Goal: Task Accomplishment & Management: Complete application form

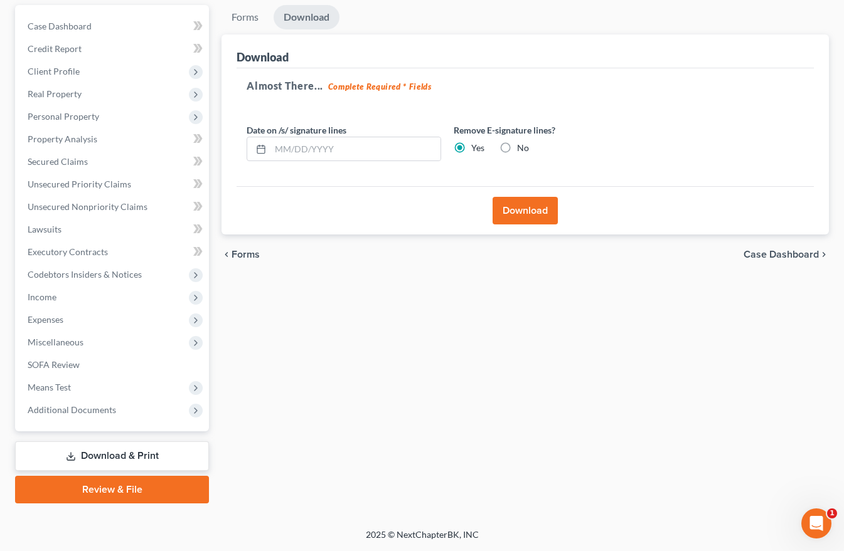
click at [773, 252] on span "Case Dashboard" at bounding box center [780, 255] width 75 height 10
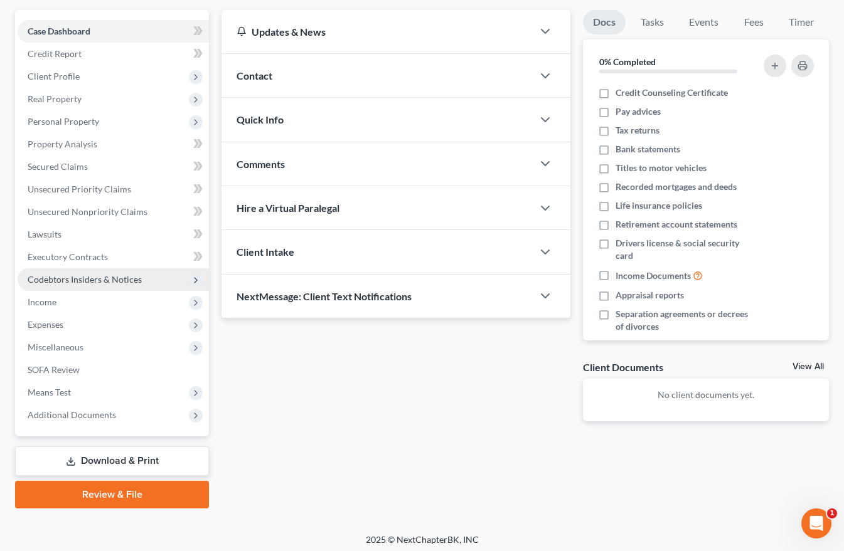
scroll to position [115, 0]
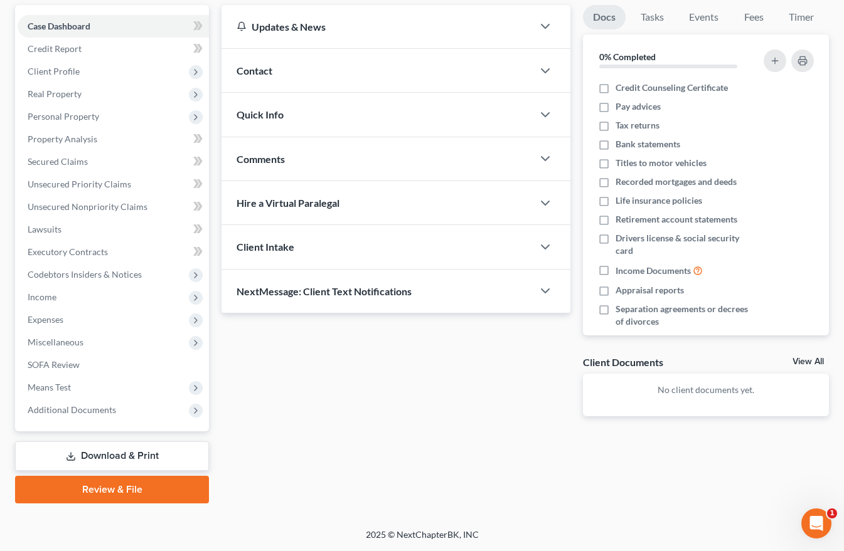
click at [82, 455] on link "Download & Print" at bounding box center [112, 456] width 194 height 29
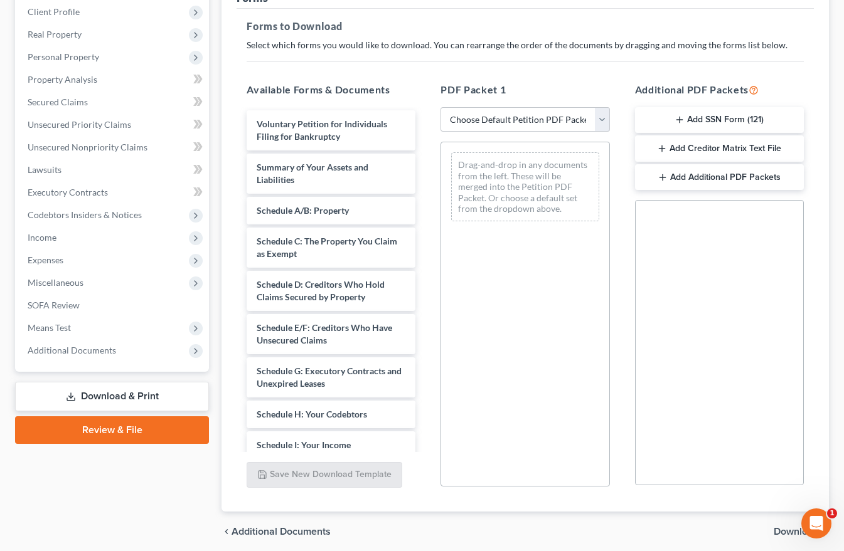
scroll to position [223, 0]
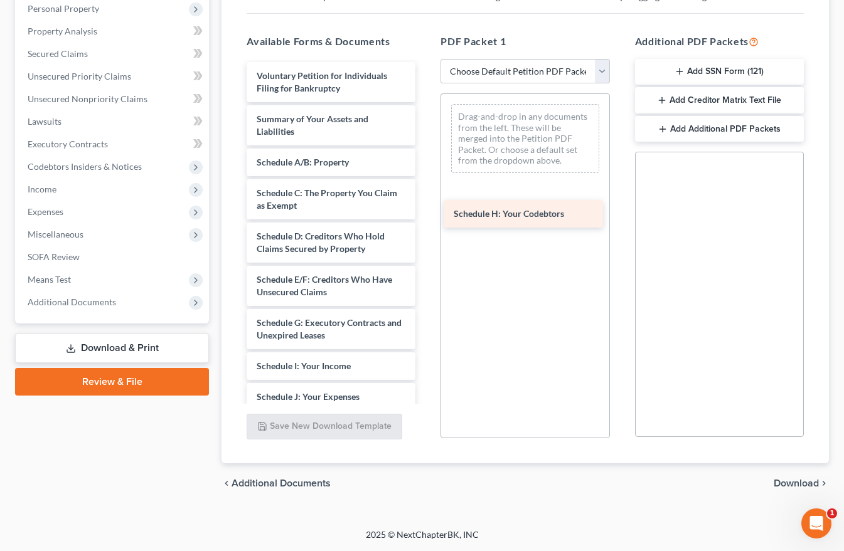
drag, startPoint x: 286, startPoint y: 366, endPoint x: 481, endPoint y: 214, distance: 247.6
click at [425, 214] on div "Schedule H: Your Codebtors Voluntary Petition for Individuals Filing for Bankru…" at bounding box center [330, 403] width 189 height 682
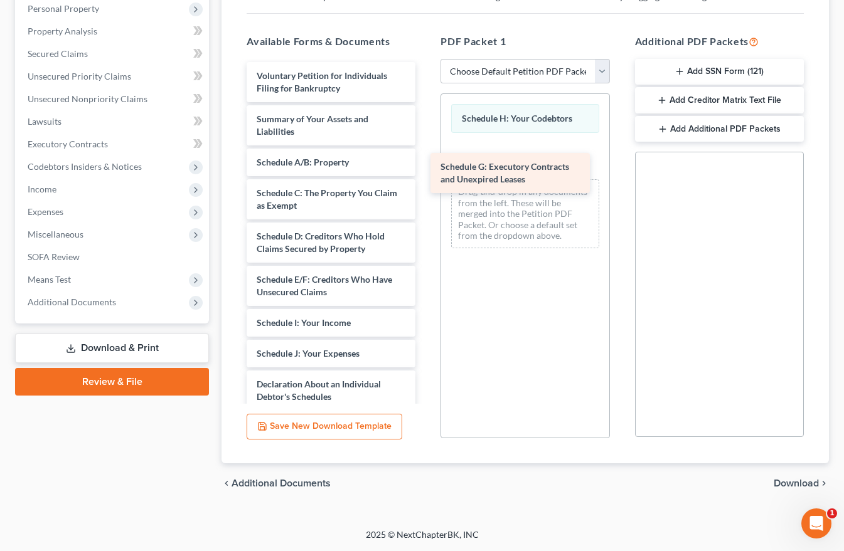
drag, startPoint x: 269, startPoint y: 330, endPoint x: 450, endPoint y: 164, distance: 246.0
click at [425, 164] on div "Schedule G: Executory Contracts and Unexpired Leases Voluntary Petition for Ind…" at bounding box center [330, 381] width 189 height 639
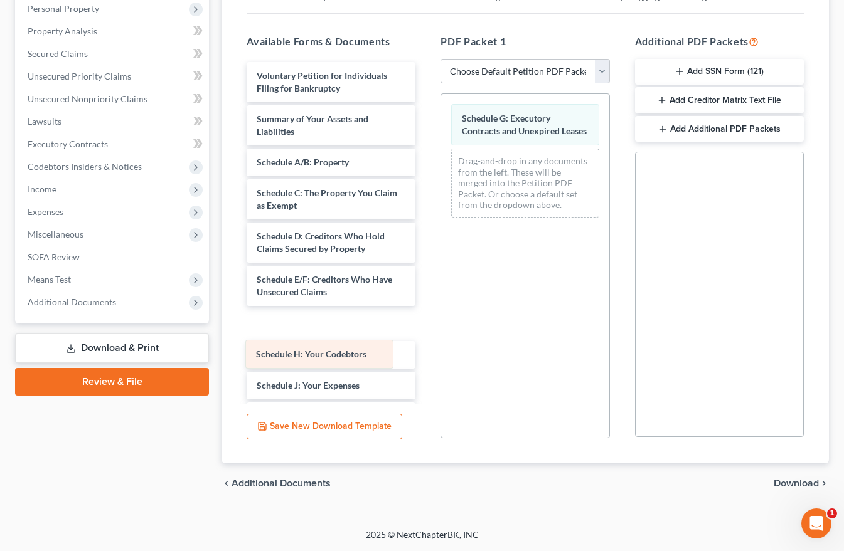
drag, startPoint x: 486, startPoint y: 112, endPoint x: 280, endPoint y: 348, distance: 313.0
click at [441, 228] on div "Schedule H: Your Codebtors Schedule H: Your Codebtors Schedule G: Executory Con…" at bounding box center [524, 161] width 167 height 134
click at [781, 483] on span "Download" at bounding box center [795, 484] width 45 height 10
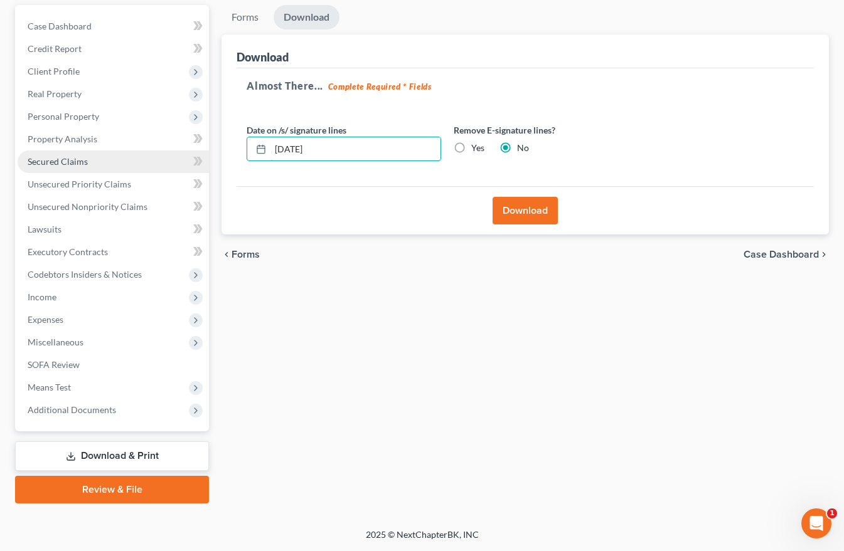
drag, startPoint x: 351, startPoint y: 140, endPoint x: 186, endPoint y: 164, distance: 167.3
click at [221, 157] on div "Download Almost There... Complete Required * Fields Date on /s/ signature lines…" at bounding box center [524, 135] width 607 height 201
click at [471, 145] on label "Yes" at bounding box center [477, 148] width 13 height 13
click at [476, 145] on input "Yes" at bounding box center [480, 146] width 8 height 8
radio input "true"
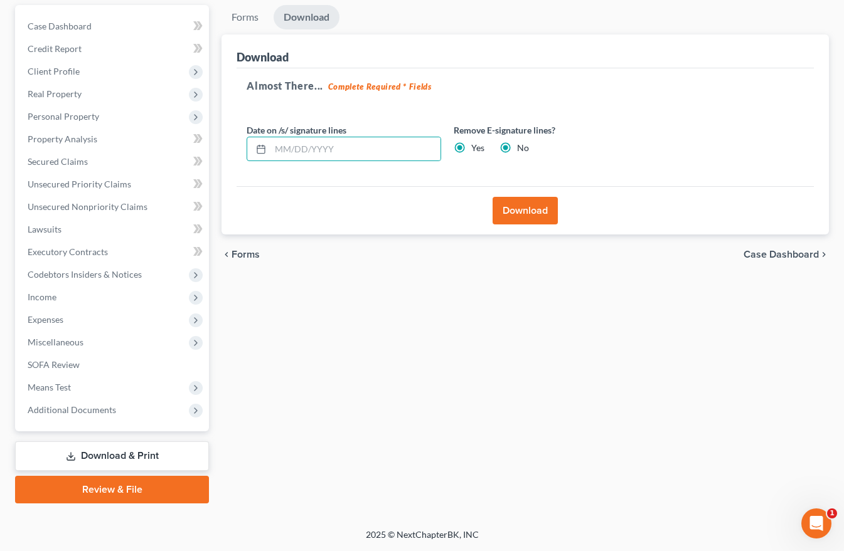
radio input "false"
click at [519, 210] on button "Download" at bounding box center [524, 211] width 65 height 28
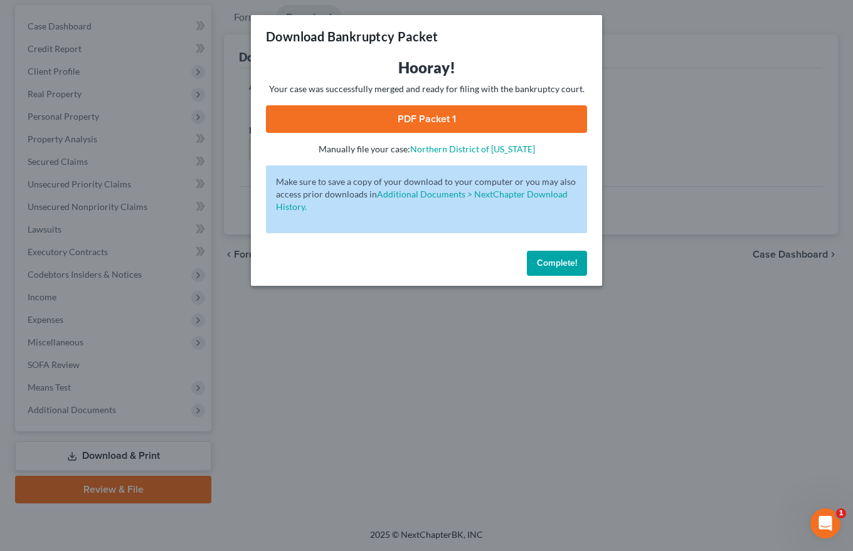
click at [453, 120] on link "PDF Packet 1" at bounding box center [426, 119] width 321 height 28
click at [544, 259] on span "Complete!" at bounding box center [557, 263] width 40 height 11
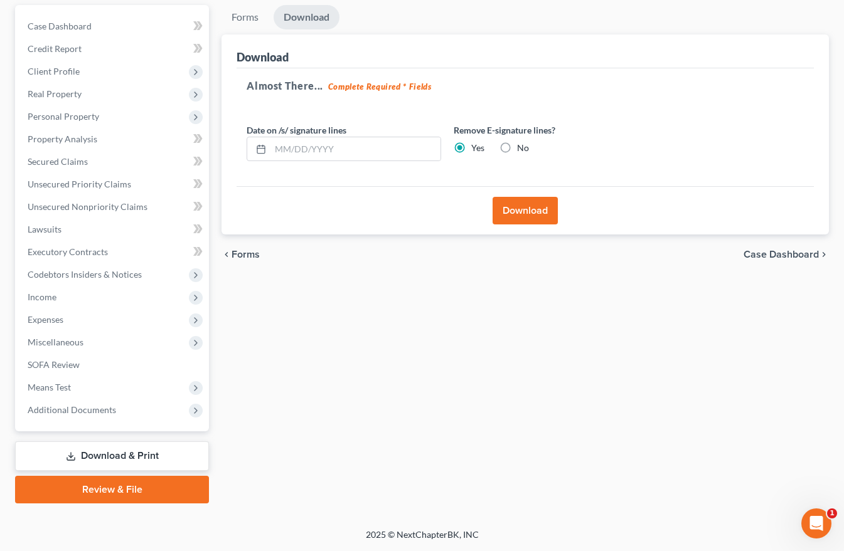
click at [783, 260] on span "Case Dashboard" at bounding box center [780, 255] width 75 height 10
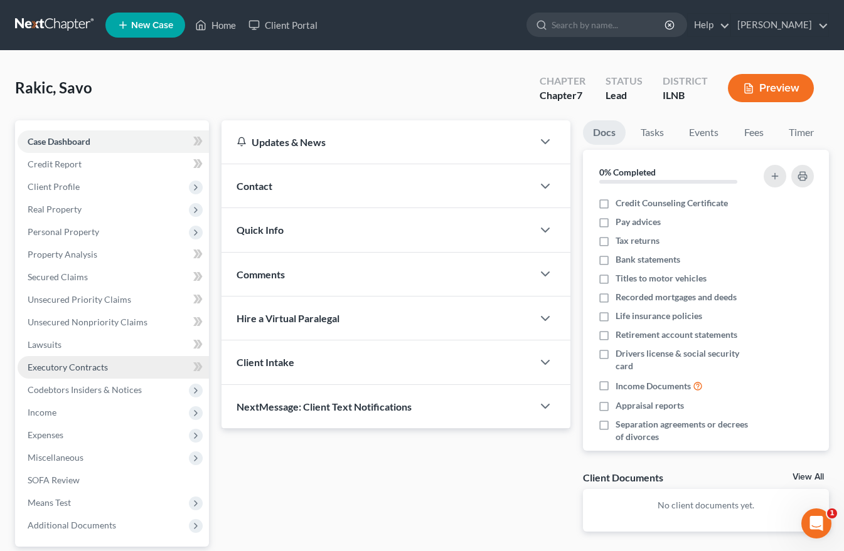
click at [50, 366] on span "Executory Contracts" at bounding box center [68, 367] width 80 height 11
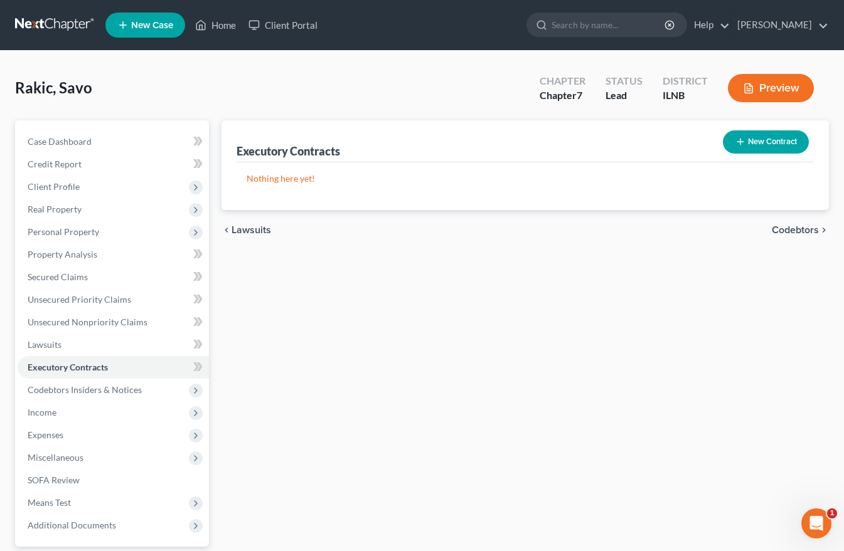
click at [782, 140] on button "New Contract" at bounding box center [766, 141] width 86 height 23
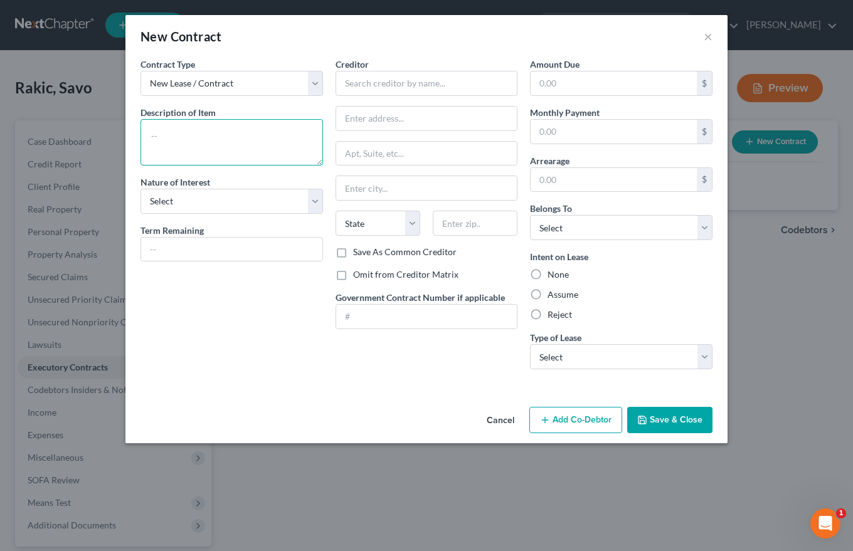
click at [172, 124] on textarea at bounding box center [232, 142] width 183 height 46
type textarea "Truck/Trailer"
click at [157, 202] on select "Select Purchaser Agent Lessor Lessee" at bounding box center [232, 201] width 183 height 25
select select "3"
click at [141, 189] on select "Select Purchaser Agent Lessor Lessee" at bounding box center [232, 201] width 183 height 25
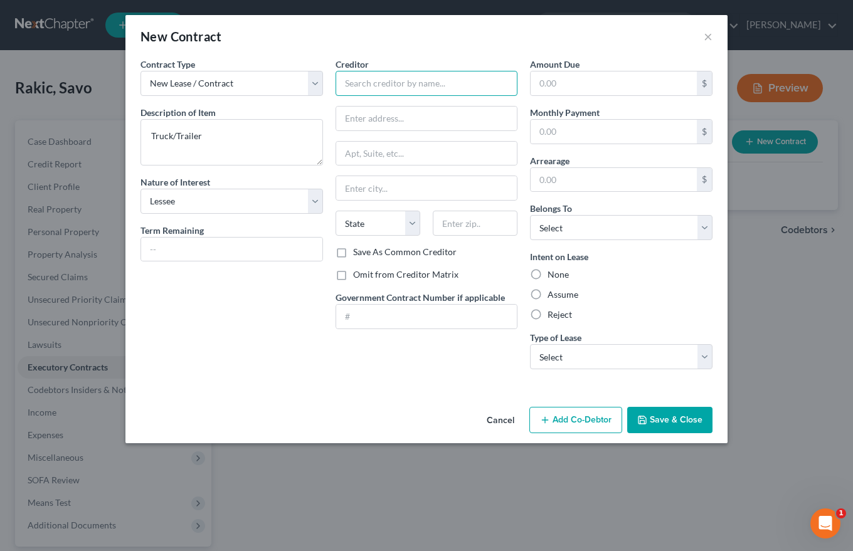
click at [358, 87] on input "text" at bounding box center [427, 83] width 183 height 25
type input "g"
click at [350, 122] on input "text" at bounding box center [426, 119] width 181 height 24
click at [368, 83] on input "GBL" at bounding box center [427, 83] width 183 height 25
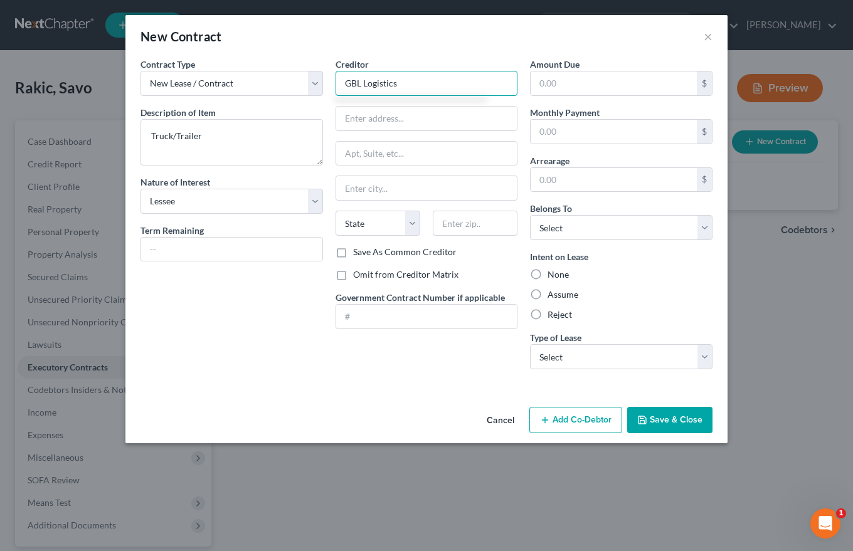
type input "GBL Logistics"
type input "[STREET_ADDRESS]"
type input "Building 1A-#102"
type input "Willowbrook"
select select "14"
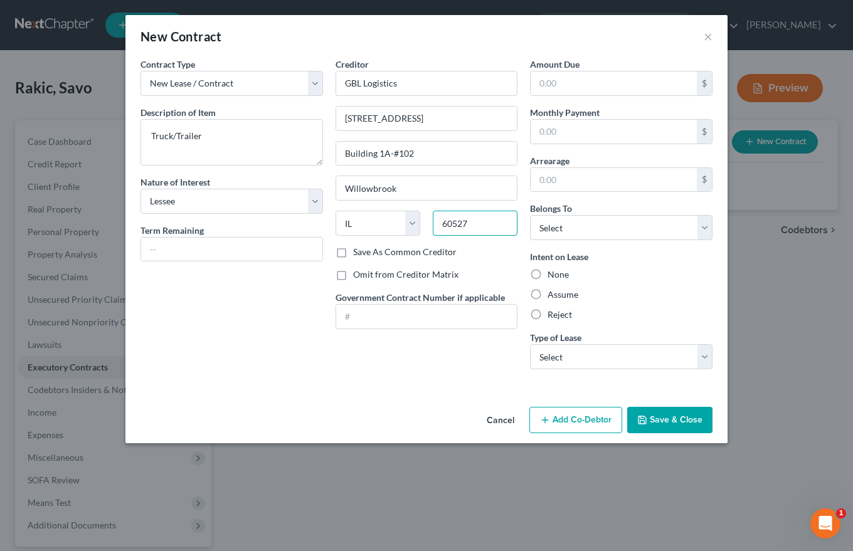
type input "60527"
click at [353, 278] on label "Omit from Creditor Matrix" at bounding box center [405, 274] width 105 height 13
click at [358, 277] on input "Omit from Creditor Matrix" at bounding box center [362, 272] width 8 height 8
checkbox input "true"
type input "Hinsdale"
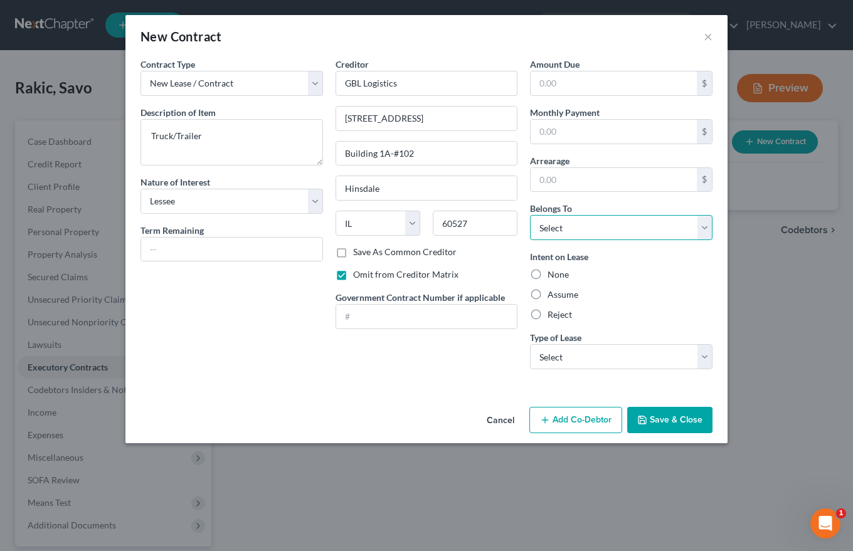
click at [556, 226] on select "Select Debtor 1 Only Debtor 2 Only Debtor 1 And Debtor 2 Only At Least One Of T…" at bounding box center [621, 227] width 183 height 25
select select "0"
click at [530, 215] on select "Select Debtor 1 Only Debtor 2 Only Debtor 1 And Debtor 2 Only At Least One Of T…" at bounding box center [621, 227] width 183 height 25
click at [548, 294] on label "Assume" at bounding box center [563, 295] width 31 height 13
click at [553, 294] on input "Assume" at bounding box center [557, 293] width 8 height 8
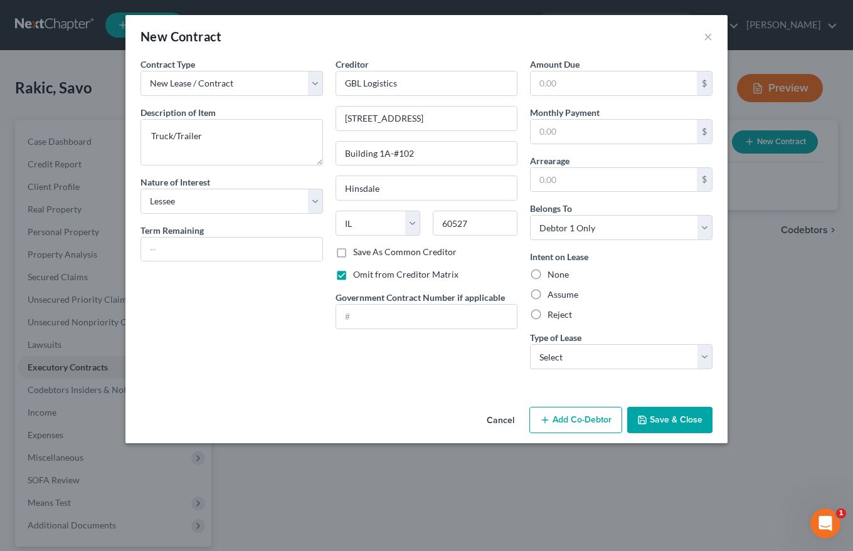
radio input "true"
click at [547, 358] on select "Select Real Estate Car Other" at bounding box center [621, 356] width 183 height 25
select select "2"
click at [530, 344] on select "Select Real Estate Car Other" at bounding box center [621, 356] width 183 height 25
click at [681, 416] on button "Save & Close" at bounding box center [669, 420] width 85 height 26
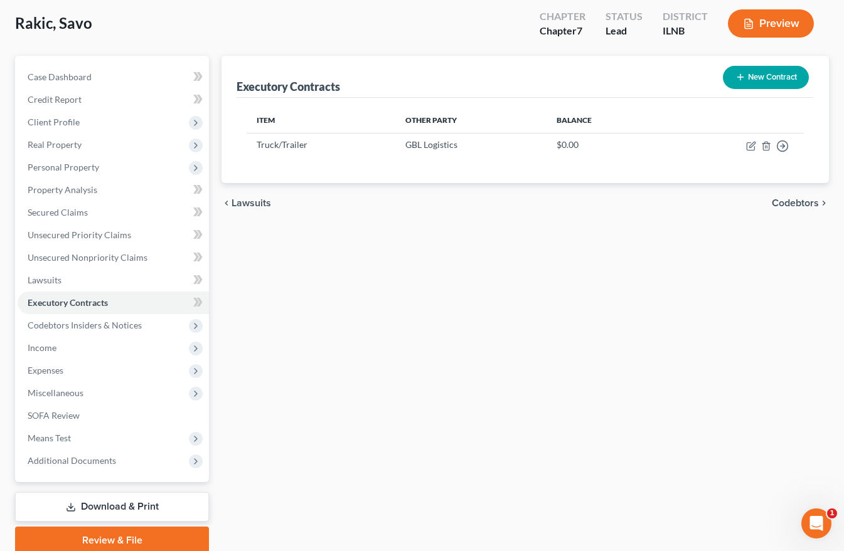
scroll to position [115, 0]
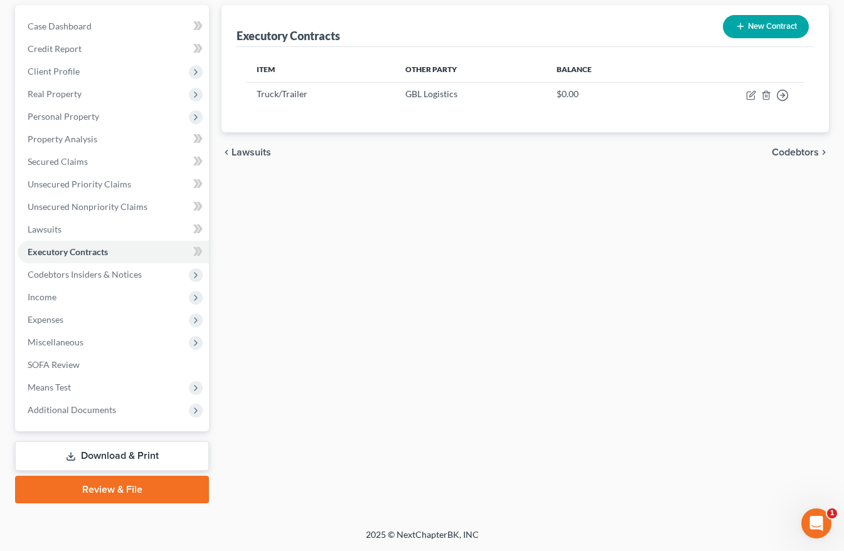
click at [122, 452] on link "Download & Print" at bounding box center [112, 456] width 194 height 29
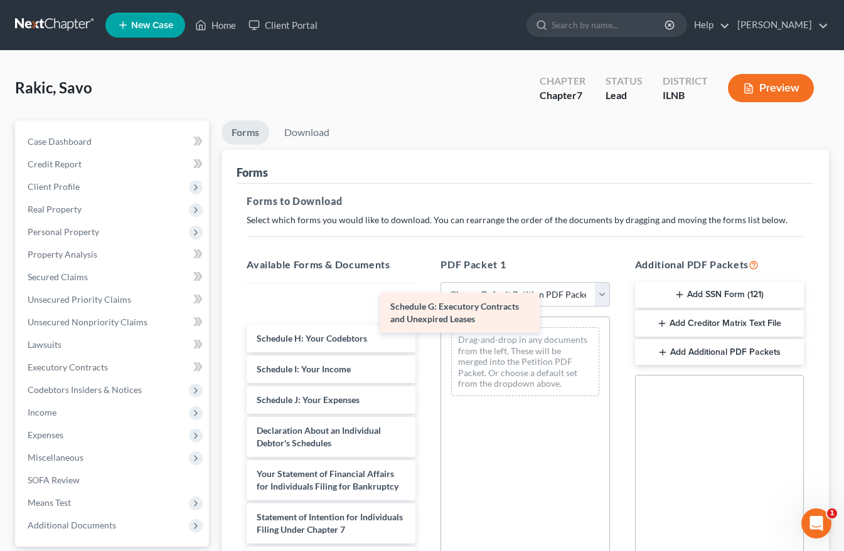
scroll to position [208, 0]
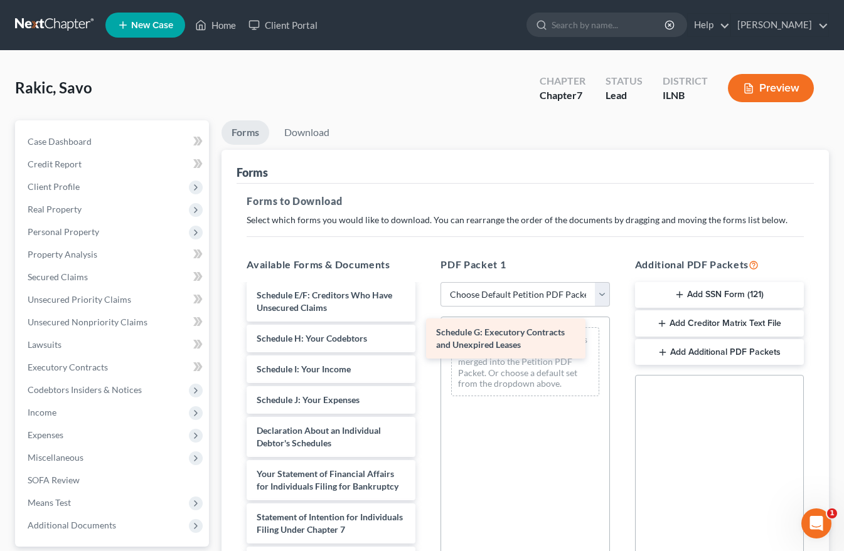
drag, startPoint x: 291, startPoint y: 301, endPoint x: 472, endPoint y: 338, distance: 185.0
click at [425, 338] on div "Schedule G: Executory Contracts and Unexpired Leases Voluntary Petition for Ind…" at bounding box center [330, 413] width 189 height 670
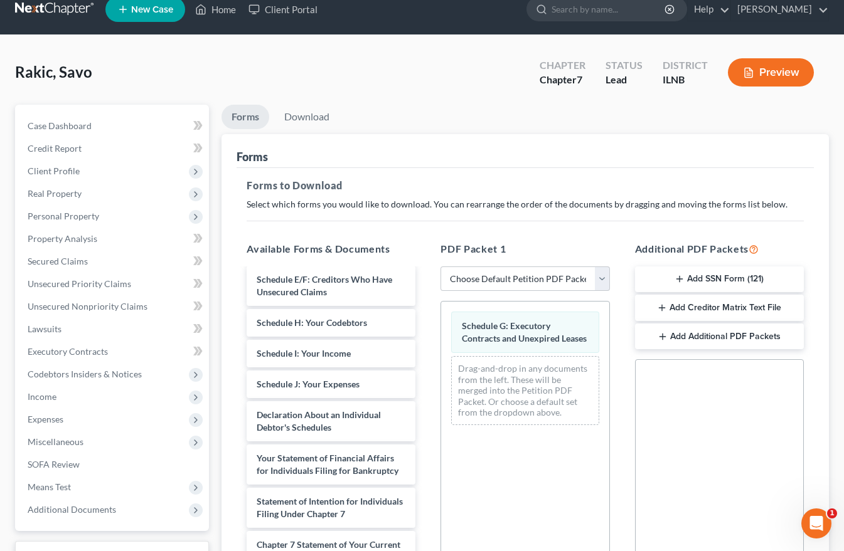
scroll to position [223, 0]
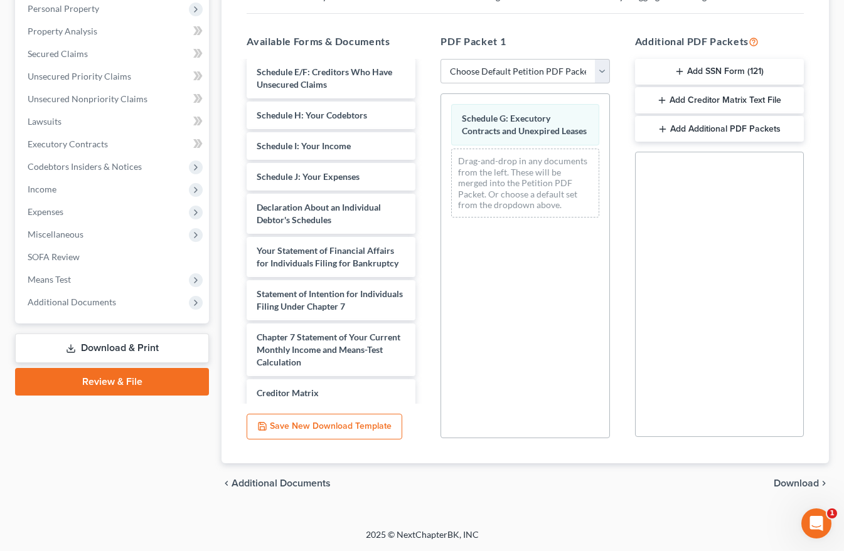
click at [789, 486] on span "Download" at bounding box center [795, 484] width 45 height 10
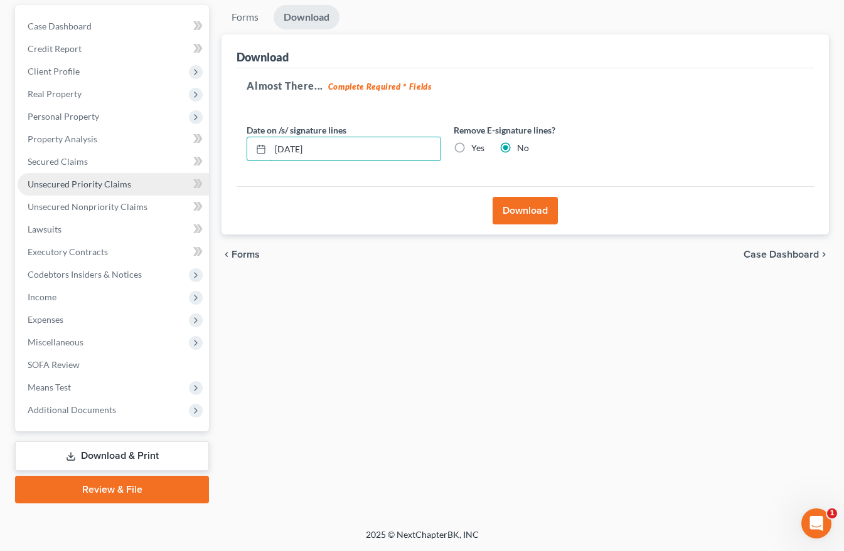
drag, startPoint x: 339, startPoint y: 141, endPoint x: 154, endPoint y: 177, distance: 188.0
click at [190, 169] on div "Petition Navigation Case Dashboard Payments Invoices Payments Payments Credit R…" at bounding box center [422, 254] width 826 height 499
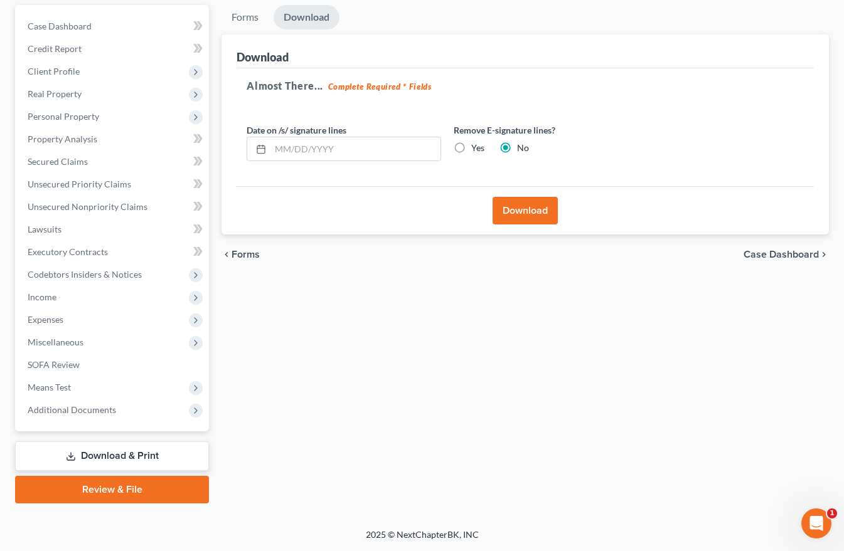
click at [471, 147] on label "Yes" at bounding box center [477, 148] width 13 height 13
click at [476, 147] on input "Yes" at bounding box center [480, 146] width 8 height 8
radio input "true"
radio input "false"
drag, startPoint x: 523, startPoint y: 206, endPoint x: 529, endPoint y: 213, distance: 8.9
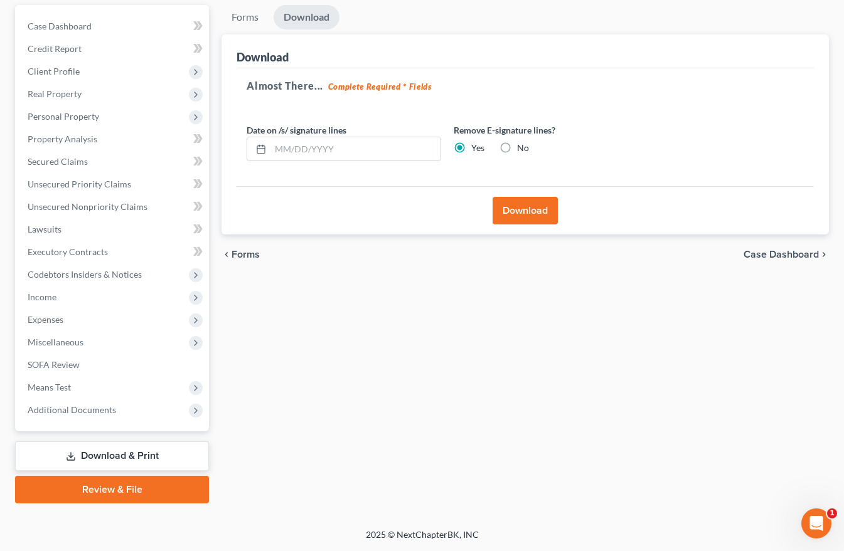
click at [525, 207] on button "Download" at bounding box center [524, 211] width 65 height 28
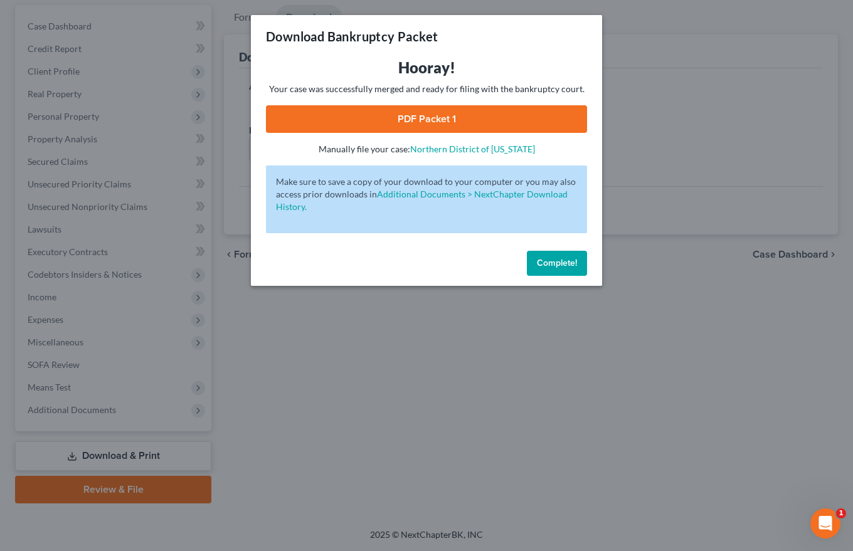
click at [438, 119] on link "PDF Packet 1" at bounding box center [426, 119] width 321 height 28
click at [544, 258] on span "Complete!" at bounding box center [557, 263] width 40 height 11
